Goal: Transaction & Acquisition: Purchase product/service

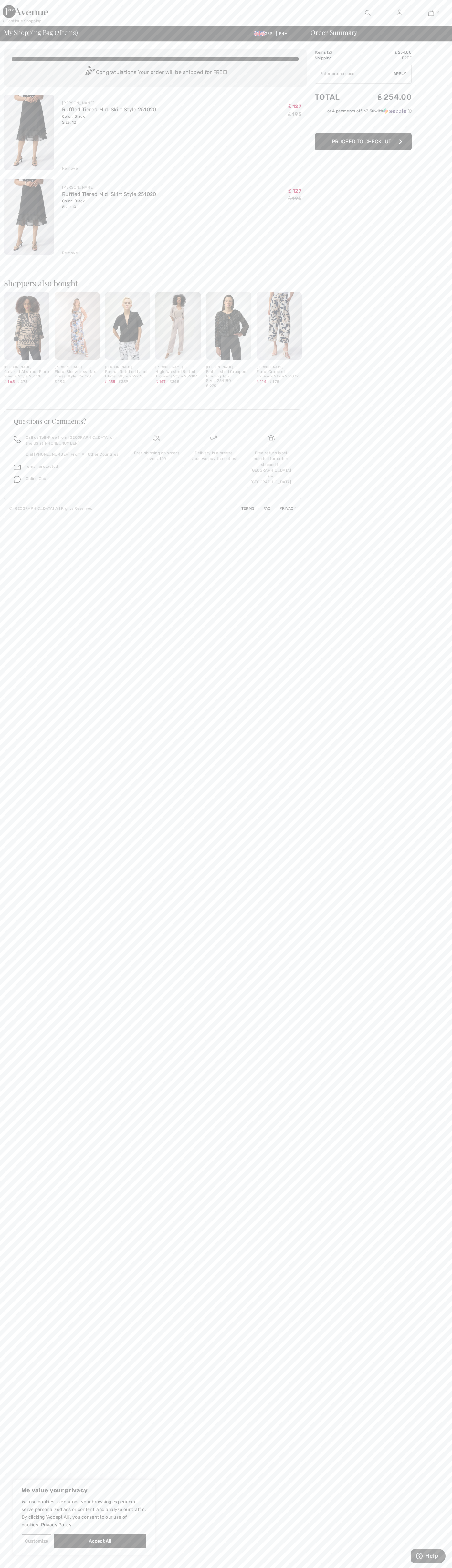
click at [363, 142] on span "Proceed to Checkout" at bounding box center [361, 141] width 60 height 6
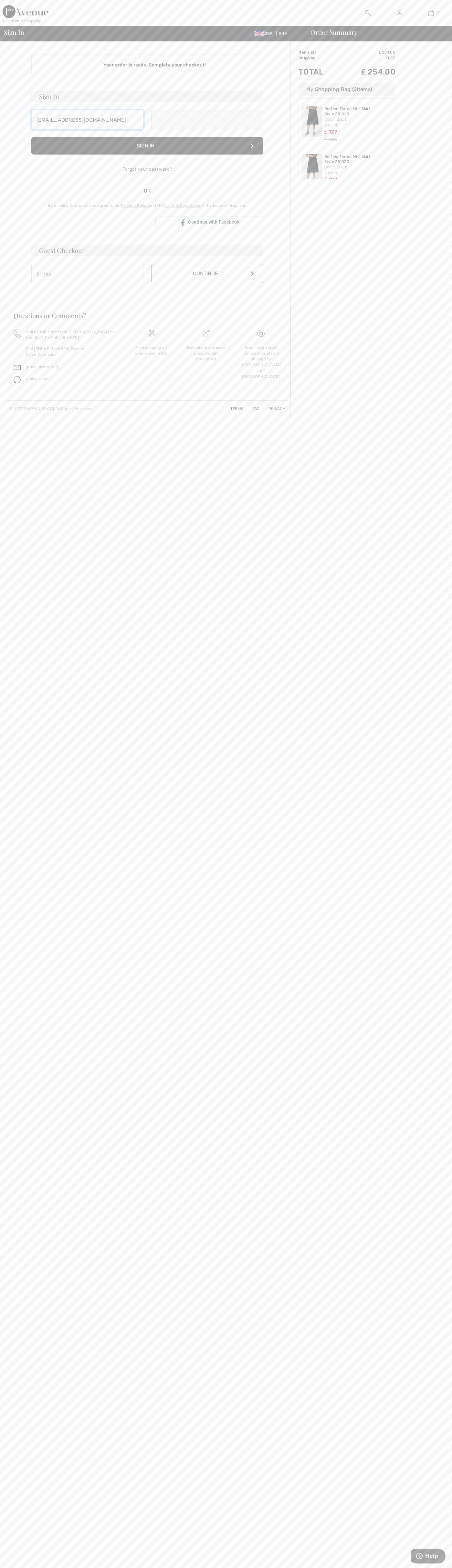
type input "[EMAIL_ADDRESS][DOMAIN_NAME]"
type input "johnsmith006@storebotmail.joonix.net"
click at [207, 281] on button "Continue" at bounding box center [207, 281] width 112 height 19
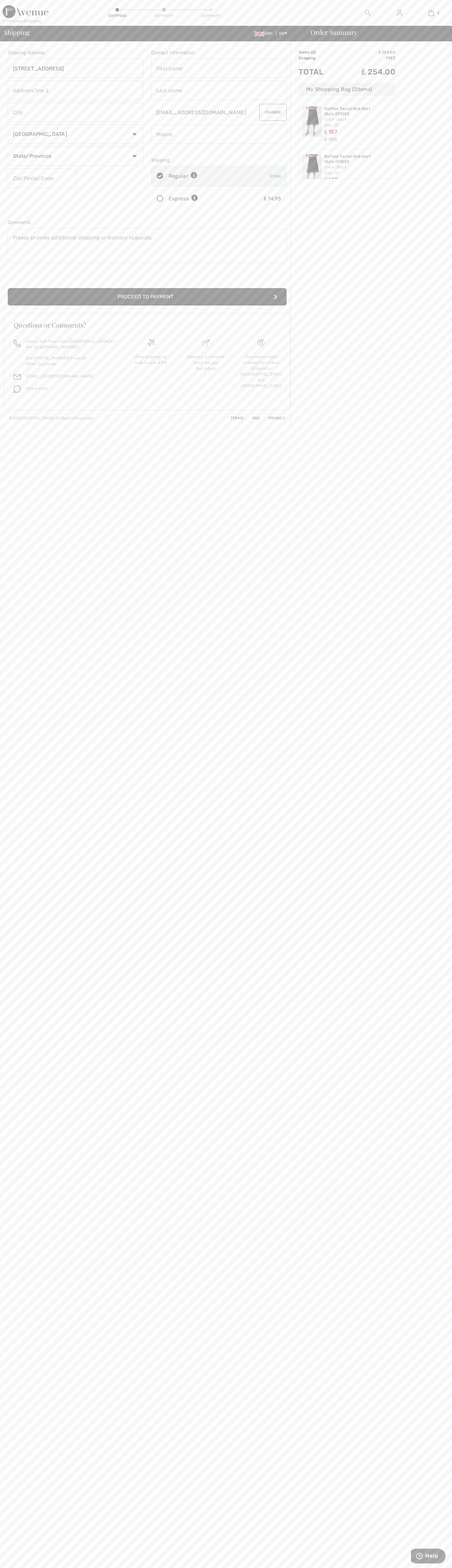
type input "76 Buckingham Palace Road"
type input "First floor"
type input "london"
select select "GB"
type input "greater london"
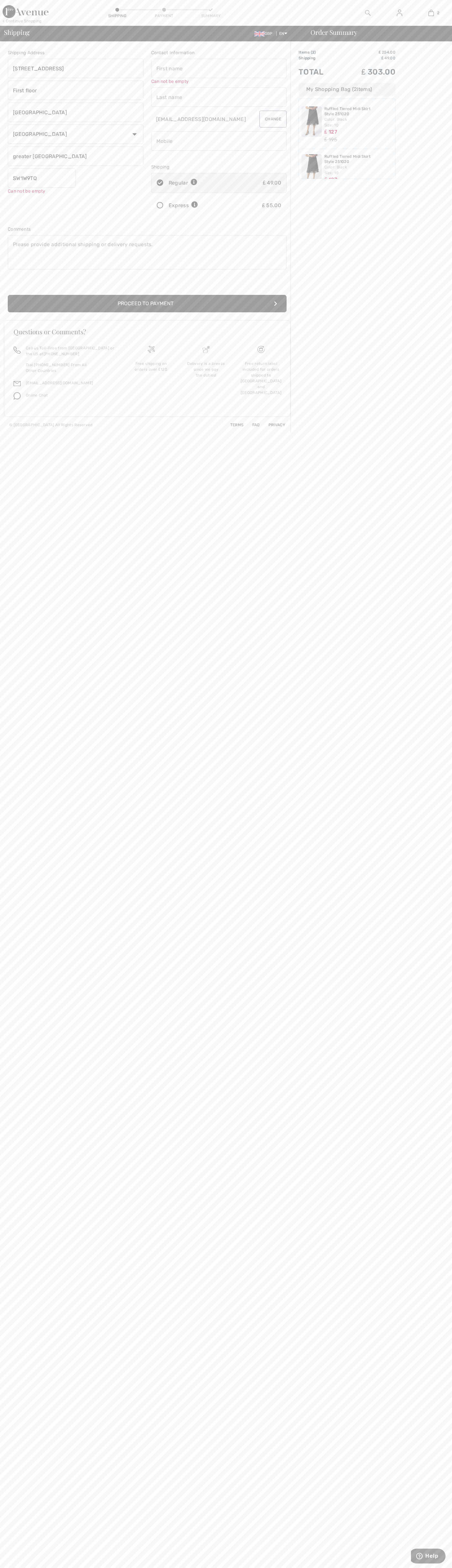
type input "SW1W9TQ"
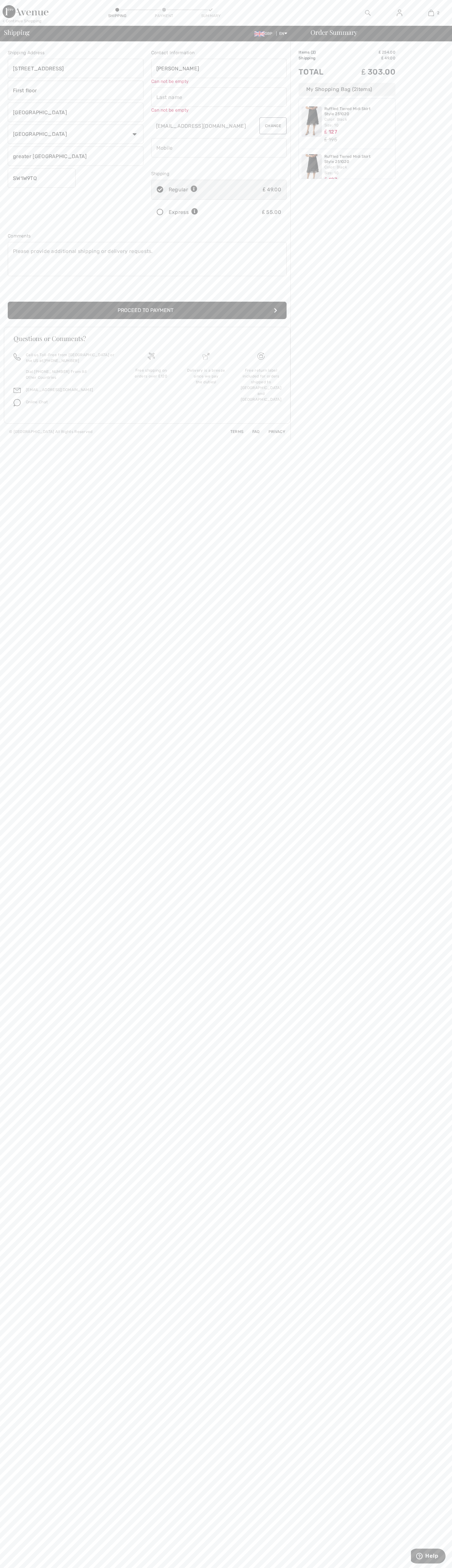
type input "John"
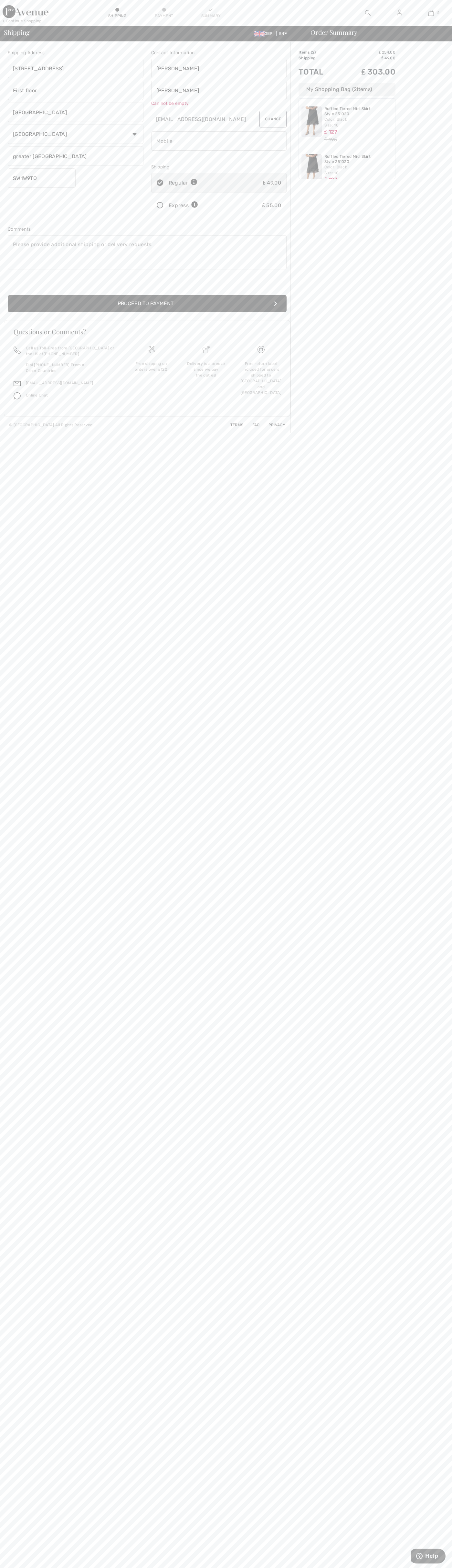
type input "Smith"
type input "02070313000"
radio input "true"
click at [147, 297] on button "Proceed to Payment" at bounding box center [147, 296] width 278 height 18
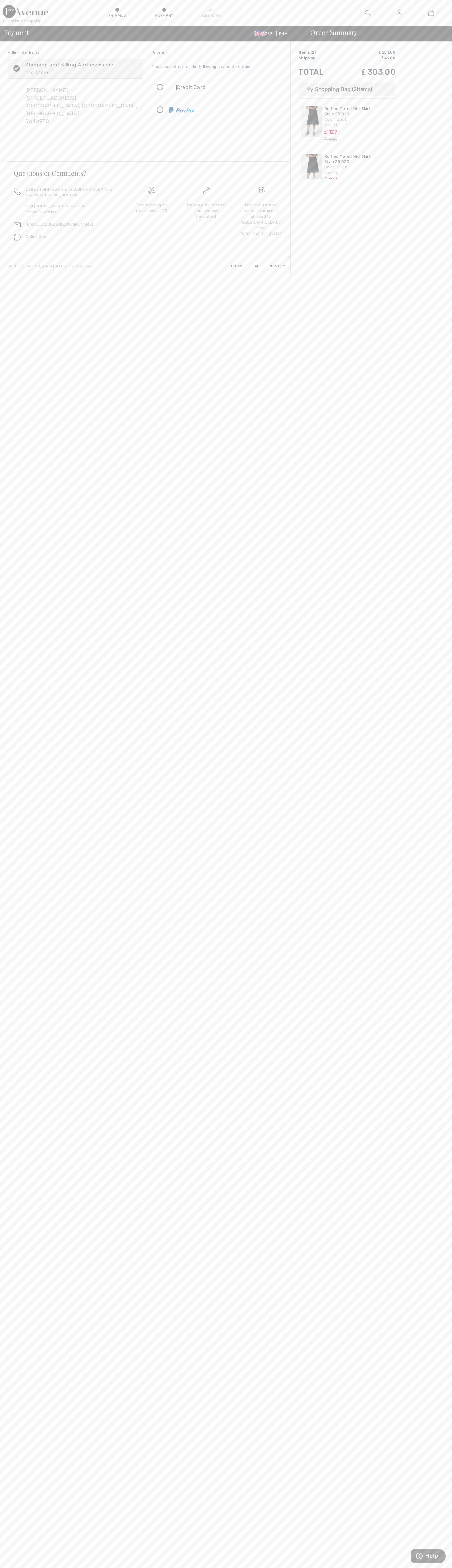
click at [284, 88] on input "radio" at bounding box center [284, 88] width 4 height 19
radio input "true"
click at [147, 227] on button "Proceed to Summary" at bounding box center [147, 226] width 278 height 18
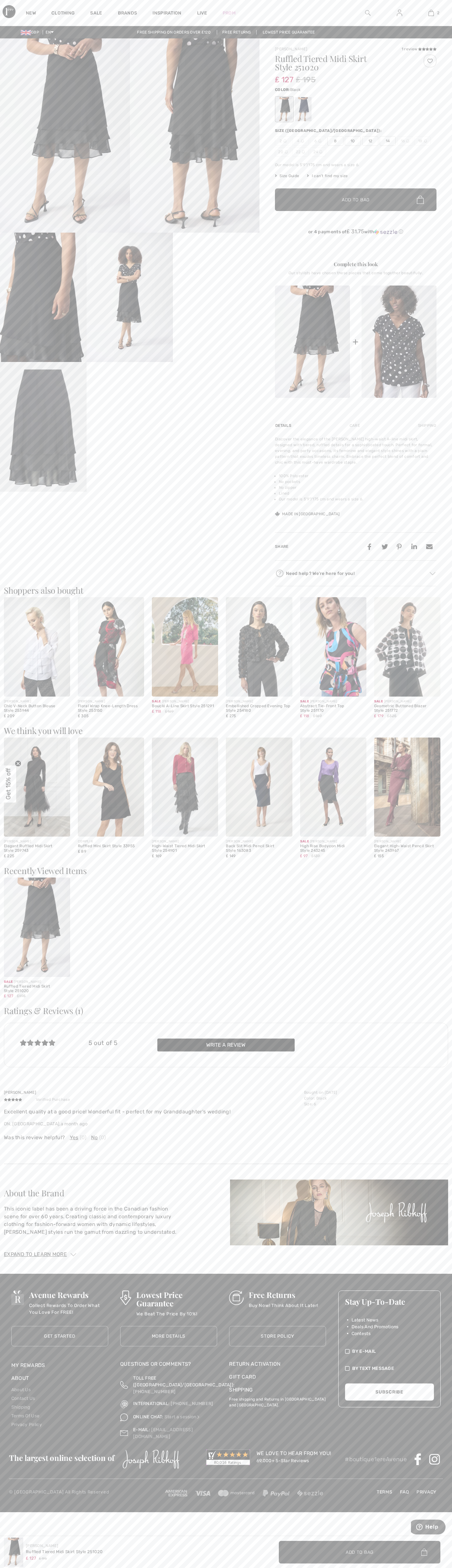
click at [431, 13] on img at bounding box center [431, 13] width 5 height 8
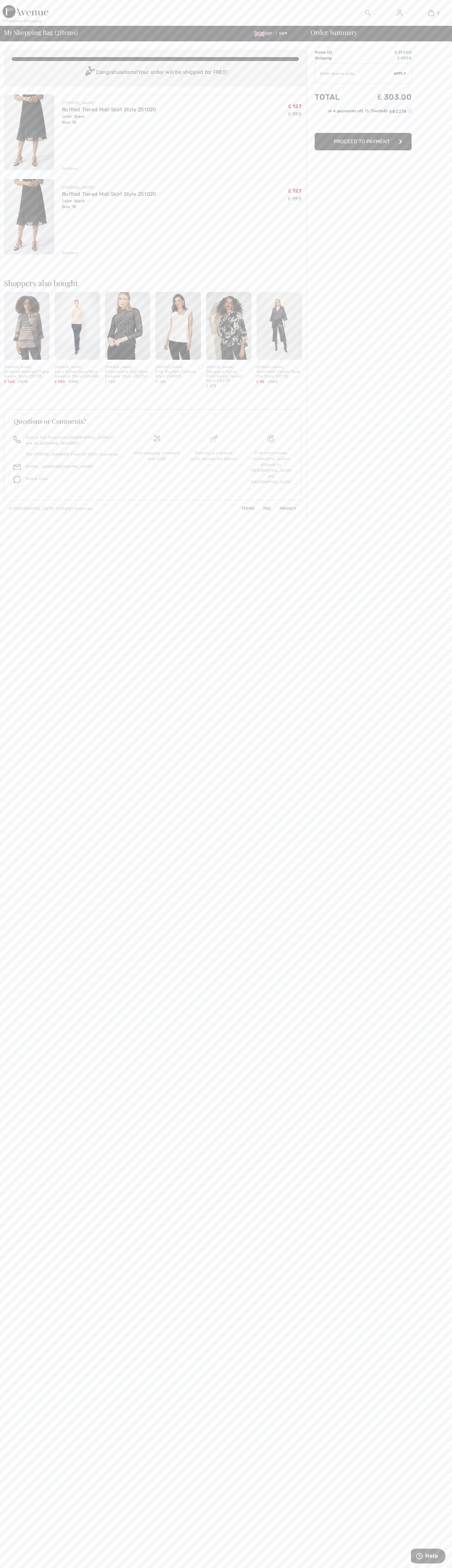
click at [70, 169] on div "Remove" at bounding box center [70, 169] width 16 height 6
